Goal: Transaction & Acquisition: Purchase product/service

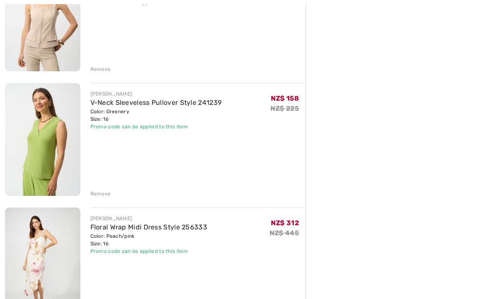
scroll to position [401, 0]
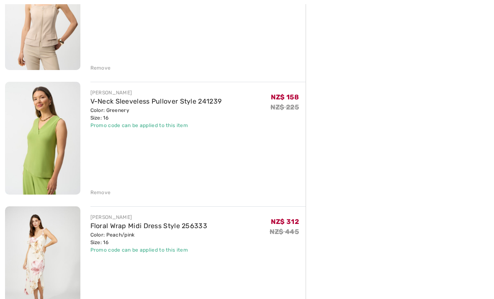
click at [143, 102] on link "V-Neck Sleeveless Pullover Style 241239" at bounding box center [155, 101] width 131 height 8
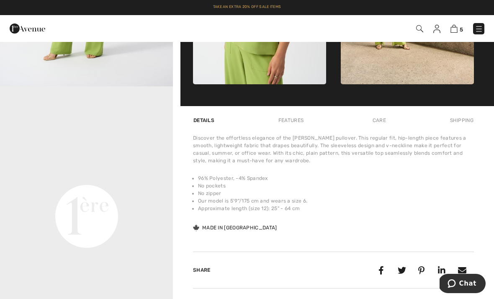
scroll to position [485, 0]
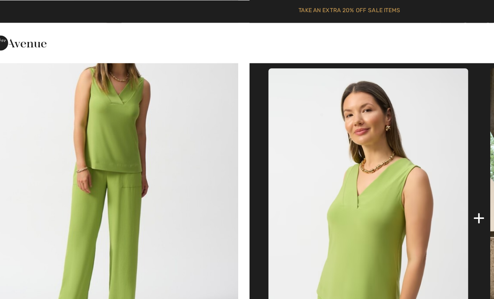
scroll to position [313, 0]
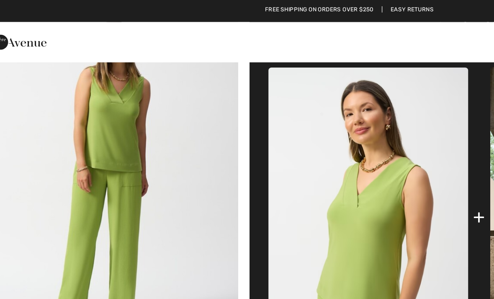
click at [113, 124] on img "2 / 5" at bounding box center [86, 117] width 173 height 260
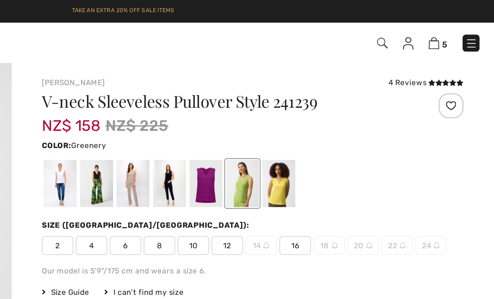
click at [451, 28] on img at bounding box center [454, 29] width 7 height 8
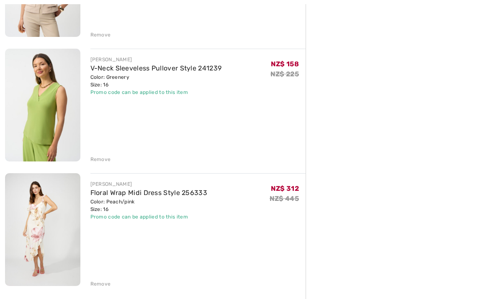
scroll to position [494, 0]
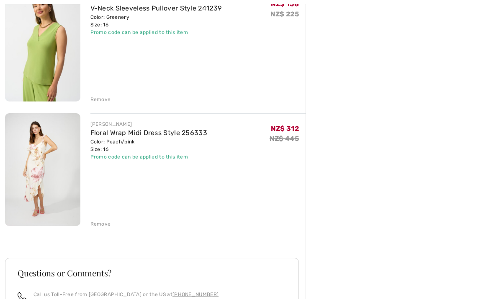
click at [100, 223] on div "Remove" at bounding box center [100, 224] width 21 height 8
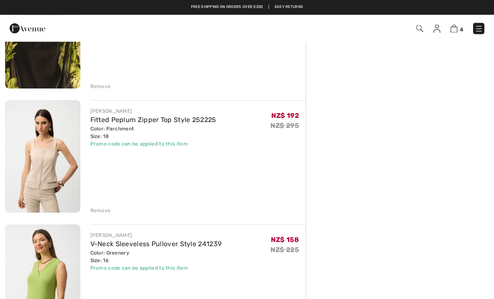
scroll to position [258, 0]
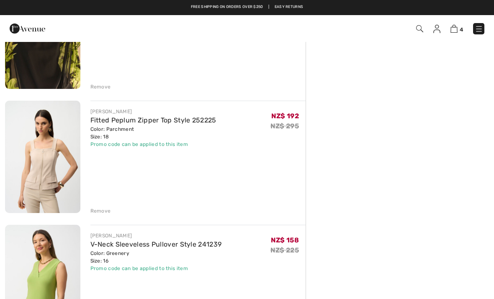
click at [97, 210] on div "Remove" at bounding box center [100, 211] width 21 height 8
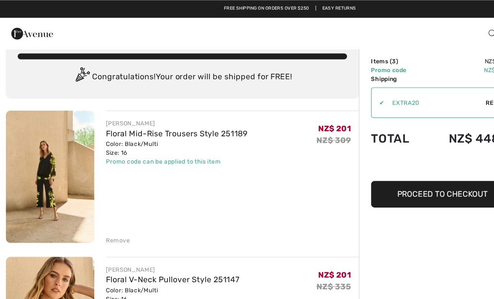
scroll to position [0, 0]
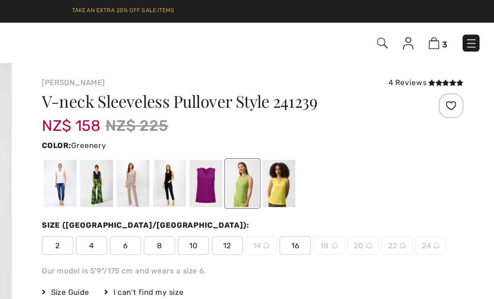
click at [416, 26] on img at bounding box center [419, 28] width 7 height 7
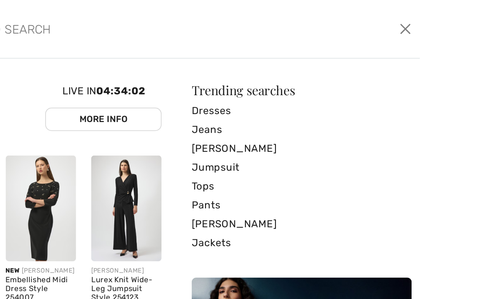
click at [127, 31] on input "search" at bounding box center [240, 19] width 227 height 25
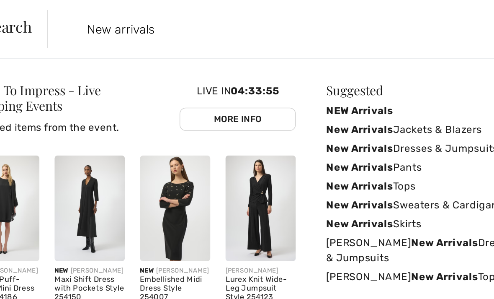
type input "New arrivals"
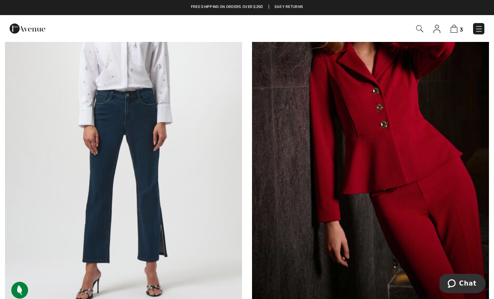
scroll to position [1363, 0]
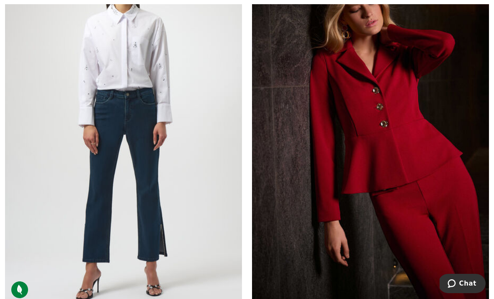
click at [359, 173] on img at bounding box center [370, 126] width 237 height 355
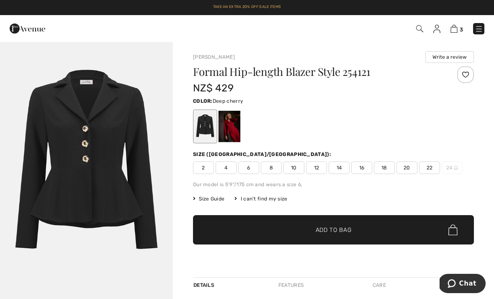
click at [231, 125] on div at bounding box center [230, 126] width 22 height 31
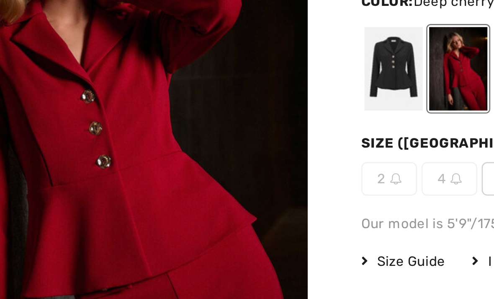
scroll to position [3, 0]
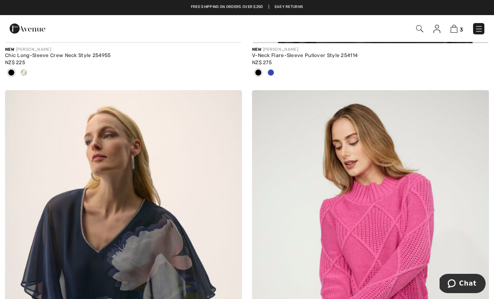
scroll to position [6082, 0]
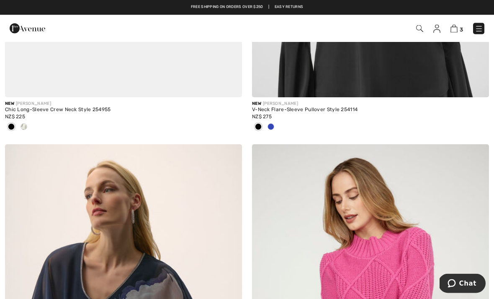
click at [453, 27] on img at bounding box center [454, 29] width 7 height 8
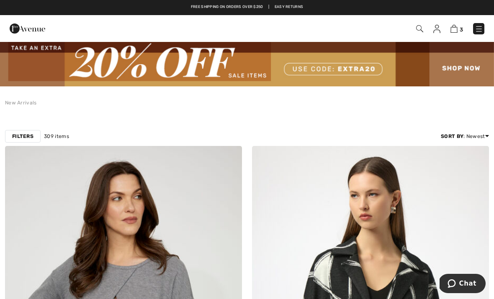
click at [28, 133] on strong "Filters" at bounding box center [22, 136] width 21 height 8
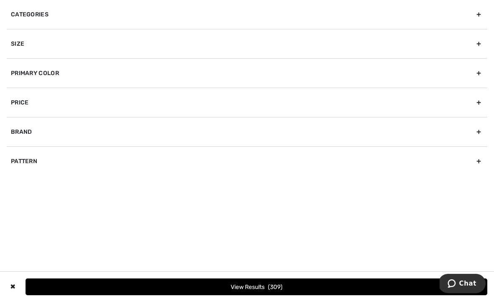
click at [50, 77] on div "Primary Color" at bounding box center [247, 72] width 481 height 29
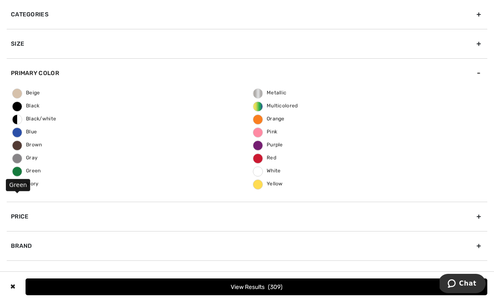
click at [33, 169] on span "Green" at bounding box center [27, 170] width 28 height 6
click at [0, 0] on input "Green" at bounding box center [0, 0] width 0 height 0
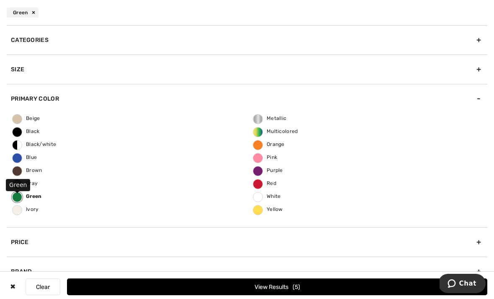
click at [257, 282] on button "View Results 5" at bounding box center [277, 286] width 420 height 17
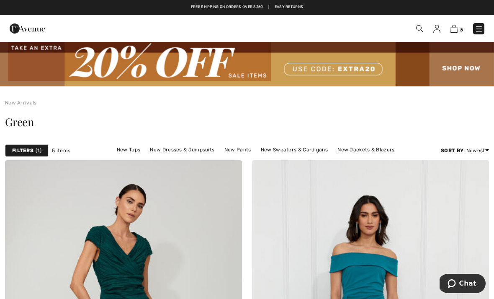
click at [252, 73] on img at bounding box center [247, 63] width 494 height 45
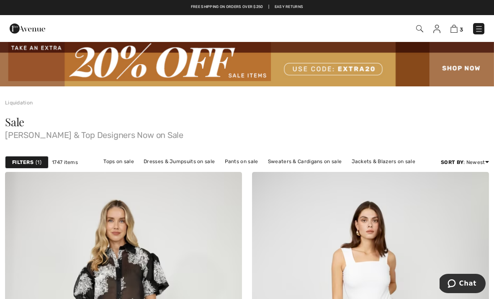
click at [34, 162] on div "Filters 1" at bounding box center [27, 162] width 44 height 13
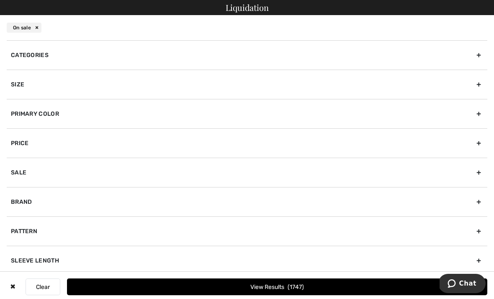
click at [59, 112] on div "Primary Color" at bounding box center [247, 113] width 481 height 29
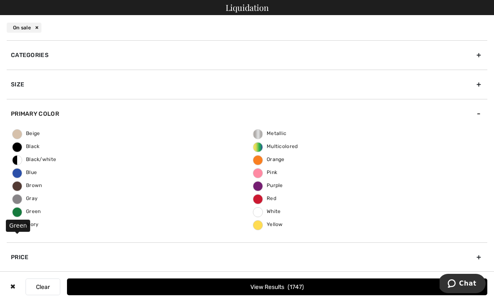
click at [19, 209] on span "Green" at bounding box center [27, 211] width 28 height 6
click at [0, 0] on input "Green" at bounding box center [0, 0] width 0 height 0
click at [239, 282] on button "View Results 166" at bounding box center [277, 286] width 420 height 17
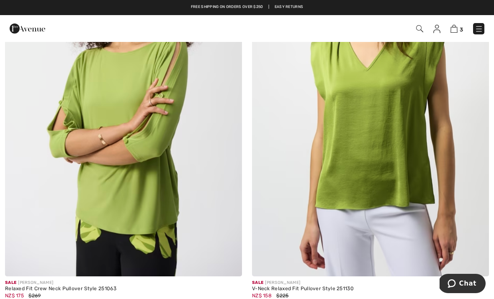
scroll to position [3514, 0]
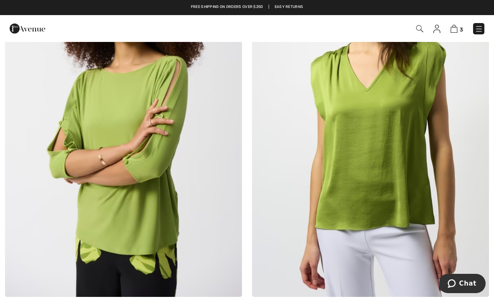
click at [145, 217] on img at bounding box center [123, 118] width 237 height 355
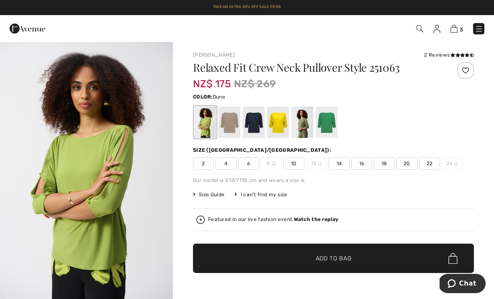
click at [227, 121] on div at bounding box center [230, 121] width 22 height 31
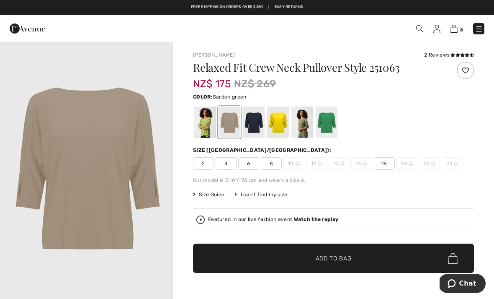
click at [324, 121] on div at bounding box center [327, 121] width 22 height 31
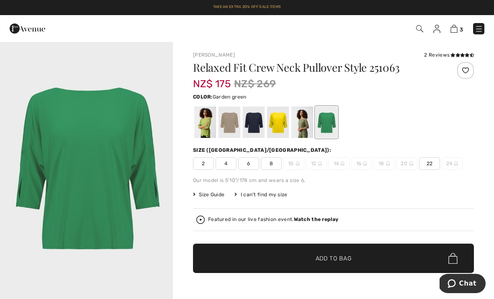
click at [301, 124] on div at bounding box center [302, 121] width 22 height 31
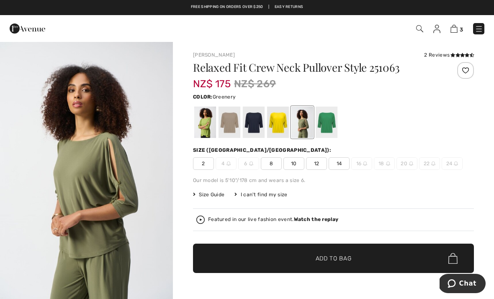
click at [206, 125] on div at bounding box center [205, 121] width 22 height 31
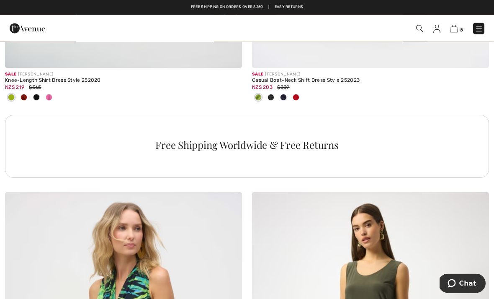
scroll to position [2459, 0]
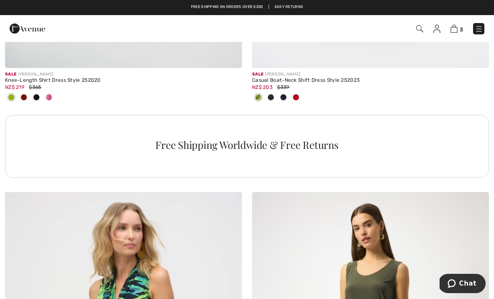
click at [455, 26] on img at bounding box center [454, 29] width 7 height 8
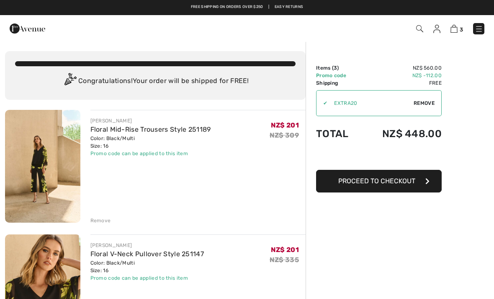
click at [366, 179] on span "Proceed to Checkout" at bounding box center [376, 181] width 77 height 8
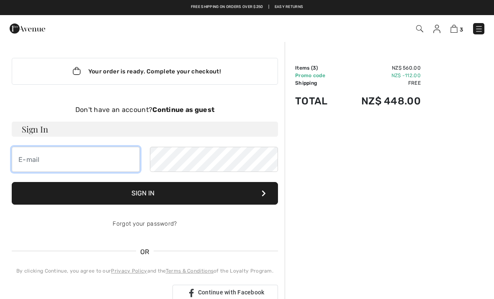
click at [24, 159] on input "email" at bounding box center [76, 159] width 128 height 25
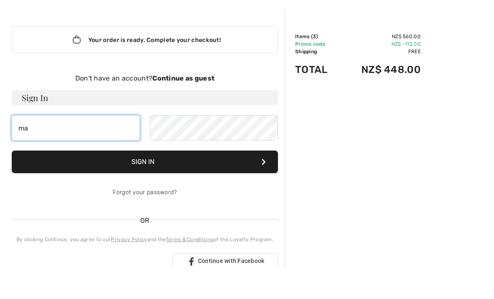
type input "m"
click at [188, 105] on div "Don't have an account? Continue as guest" at bounding box center [145, 110] width 266 height 10
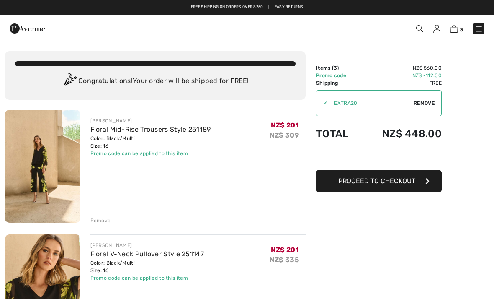
click at [378, 180] on span "Proceed to Checkout" at bounding box center [376, 181] width 77 height 8
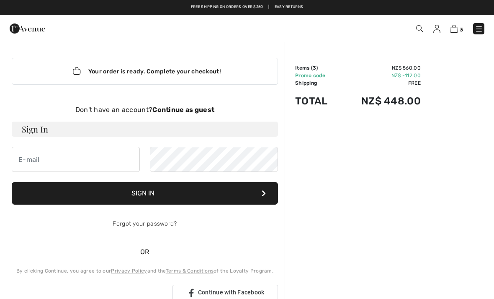
click at [200, 110] on strong "Continue as guest" at bounding box center [183, 110] width 62 height 8
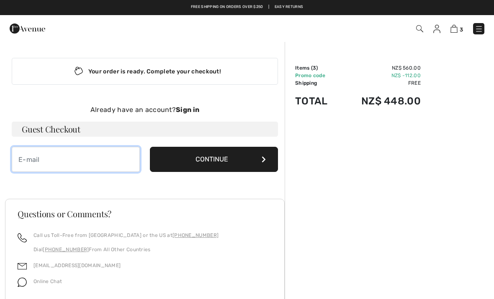
click at [39, 164] on input "email" at bounding box center [76, 159] width 128 height 25
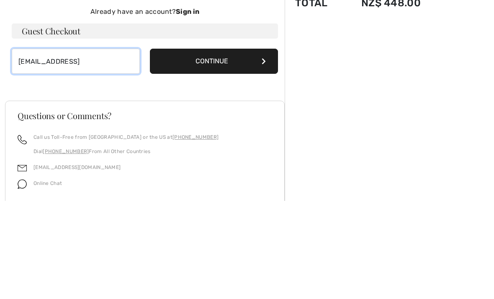
type input "maudicat@yahoo.con"
click at [227, 147] on button "Continue" at bounding box center [214, 159] width 128 height 25
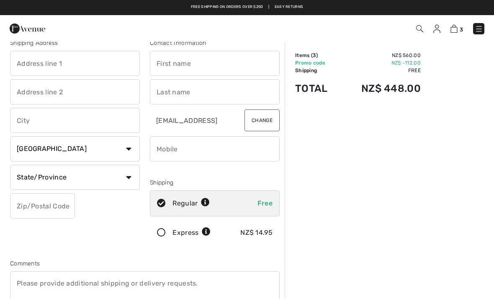
scroll to position [13, 0]
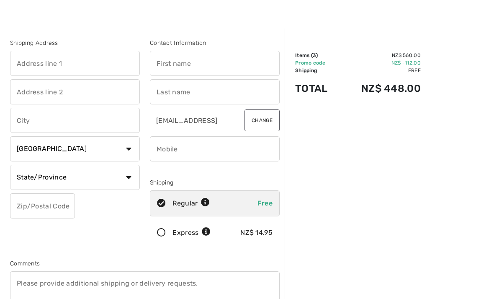
click at [126, 148] on select "Country Canada United States Afghanistan Aland Islands Albania Algeria American…" at bounding box center [75, 148] width 130 height 25
select select "NZ"
click at [78, 178] on input "text" at bounding box center [75, 177] width 130 height 25
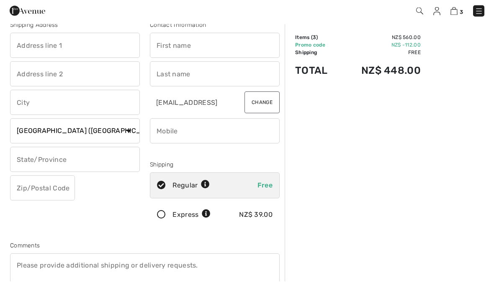
scroll to position [5, 0]
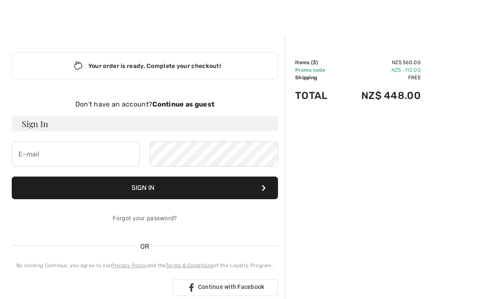
scroll to position [7, 0]
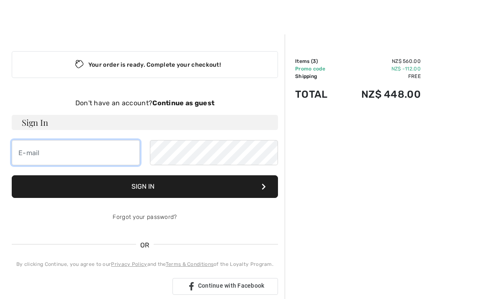
click at [46, 150] on input "email" at bounding box center [76, 152] width 128 height 25
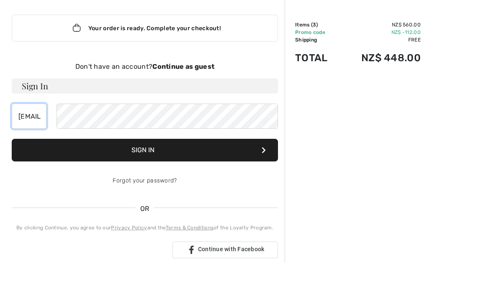
scroll to position [43, 0]
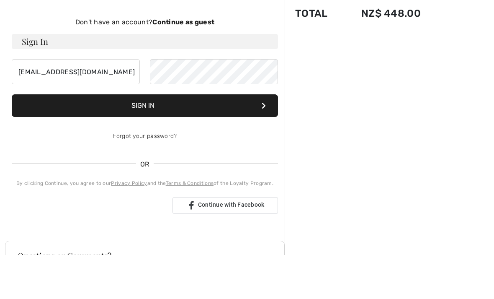
click at [164, 139] on button "Sign In" at bounding box center [145, 150] width 266 height 23
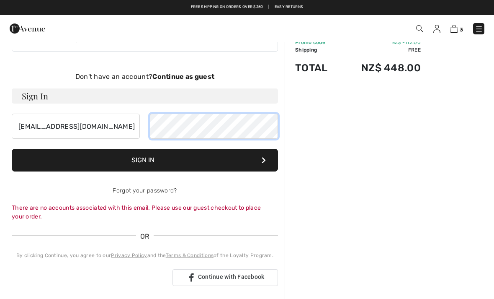
scroll to position [32, 0]
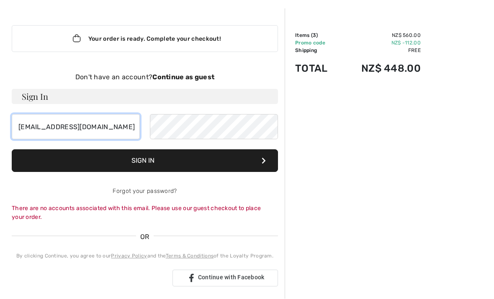
click at [101, 125] on input "maudicat@yahoo.com" at bounding box center [76, 126] width 128 height 25
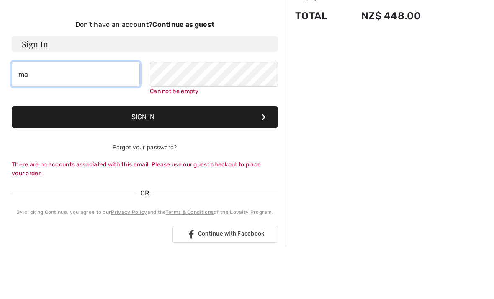
type input "m"
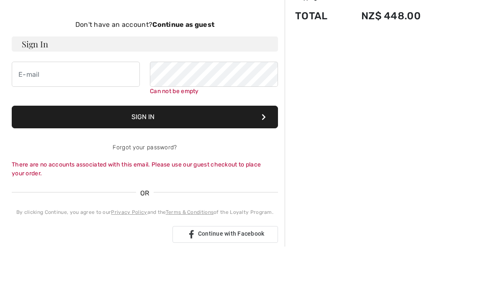
click at [202, 73] on strong "Continue as guest" at bounding box center [183, 77] width 62 height 8
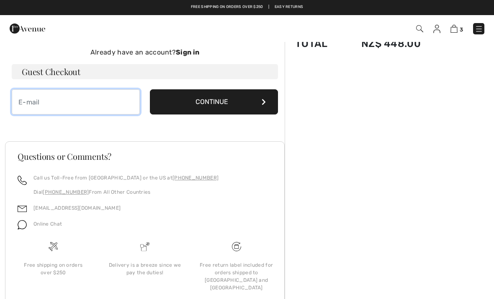
click at [45, 101] on input "email" at bounding box center [76, 101] width 128 height 25
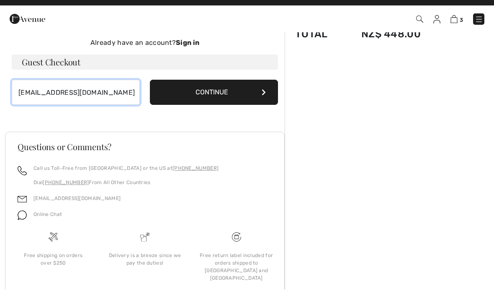
type input "maudicat@yahoo.com"
click at [231, 94] on button "Continue" at bounding box center [214, 101] width 128 height 25
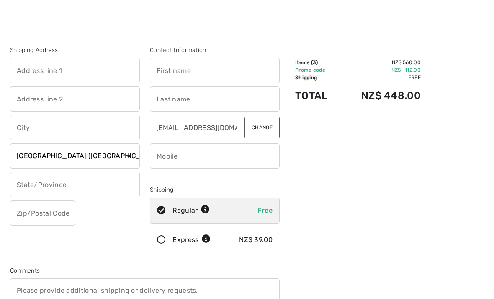
scroll to position [6, 0]
click at [28, 131] on input "text" at bounding box center [75, 126] width 130 height 25
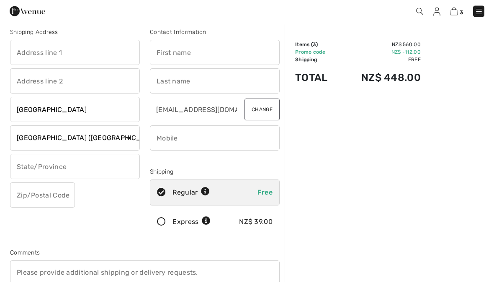
scroll to position [0, 0]
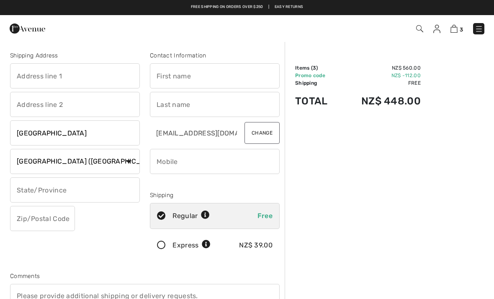
type input "[GEOGRAPHIC_DATA]"
click at [169, 74] on input "text" at bounding box center [215, 75] width 130 height 25
type input "[PERSON_NAME]"
click at [168, 108] on input "text" at bounding box center [215, 104] width 130 height 25
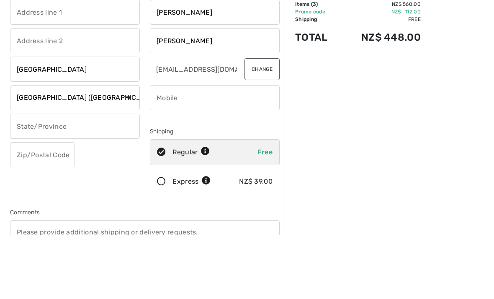
type input "[PERSON_NAME]"
click at [162, 149] on input "phone" at bounding box center [215, 161] width 130 height 25
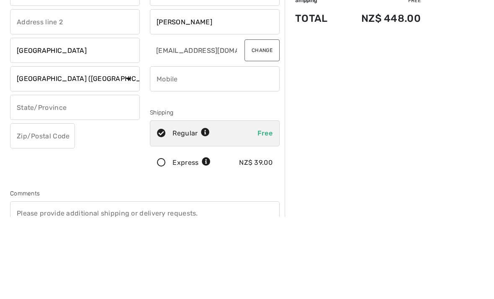
click at [24, 177] on input "text" at bounding box center [75, 189] width 130 height 25
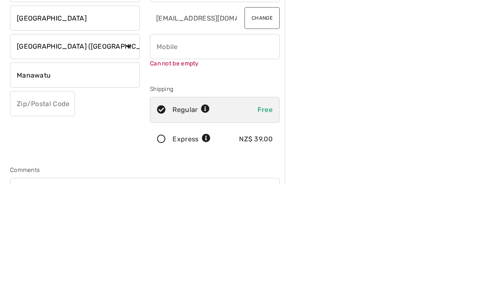
type input "Manawatu"
click at [27, 206] on input "text" at bounding box center [42, 218] width 65 height 25
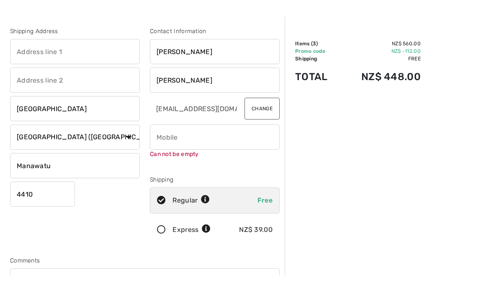
type input "4410"
click at [30, 63] on input "text" at bounding box center [75, 75] width 130 height 25
type input "C/o Grey St Consulting"
click at [31, 92] on input "text" at bounding box center [75, 104] width 130 height 25
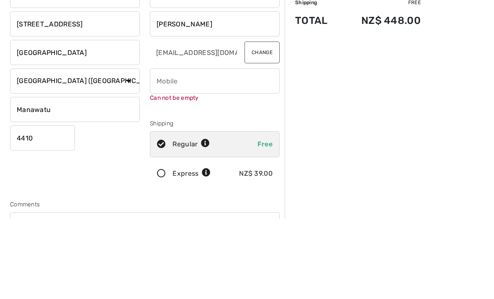
type input "150 Grey St"
click at [166, 149] on input "phone" at bounding box center [215, 161] width 130 height 25
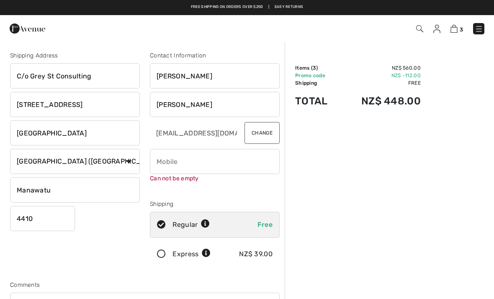
click at [166, 161] on input "phone" at bounding box center [215, 161] width 130 height 25
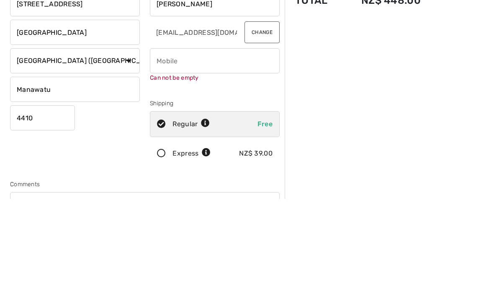
type input "+"
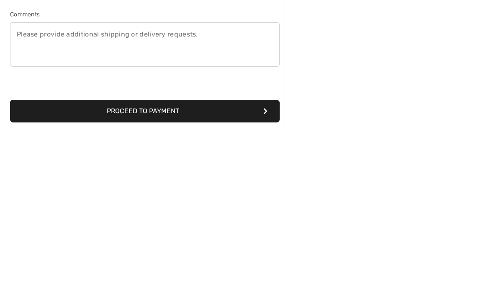
scroll to position [161, 0]
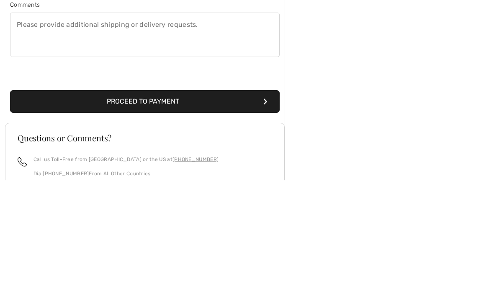
type input "64277526343"
click at [237, 209] on button "Proceed to Payment" at bounding box center [145, 220] width 270 height 23
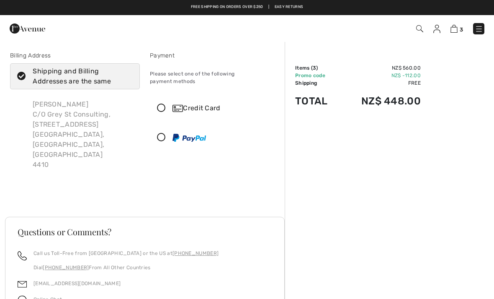
click at [165, 133] on icon at bounding box center [161, 137] width 22 height 9
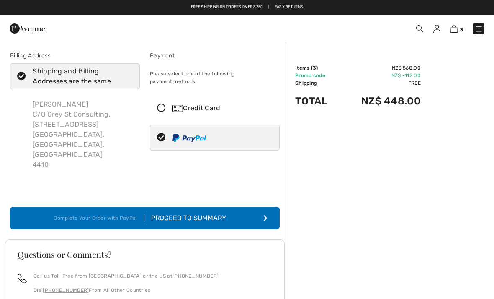
click at [223, 213] on div "Proceed to Summary" at bounding box center [190, 218] width 92 height 10
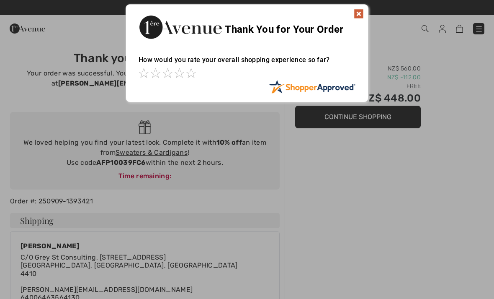
click at [358, 18] on img at bounding box center [359, 14] width 10 height 10
